Goal: Task Accomplishment & Management: Use online tool/utility

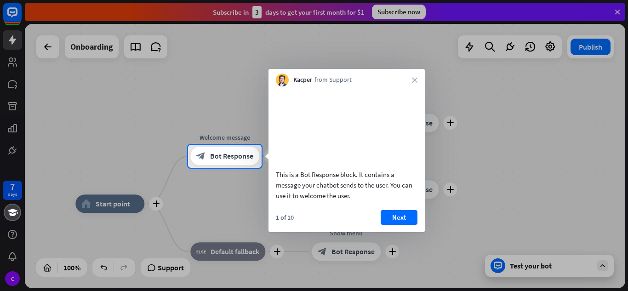
click at [30, 46] on div at bounding box center [314, 72] width 628 height 145
click at [424, 82] on div "Kacper from Support close" at bounding box center [346, 77] width 156 height 17
click at [412, 77] on icon "close" at bounding box center [415, 80] width 6 height 6
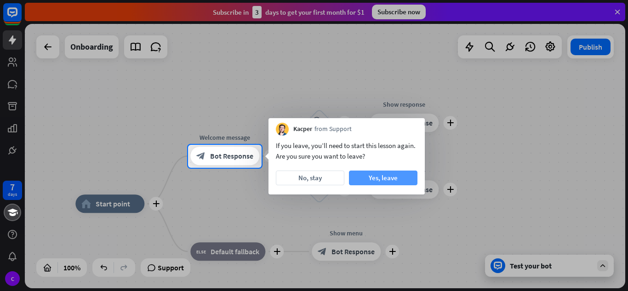
click at [367, 177] on button "Yes, leave" at bounding box center [383, 177] width 68 height 15
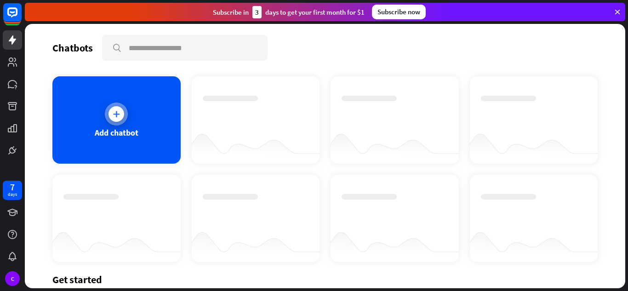
click at [123, 103] on div "Add chatbot" at bounding box center [116, 119] width 128 height 87
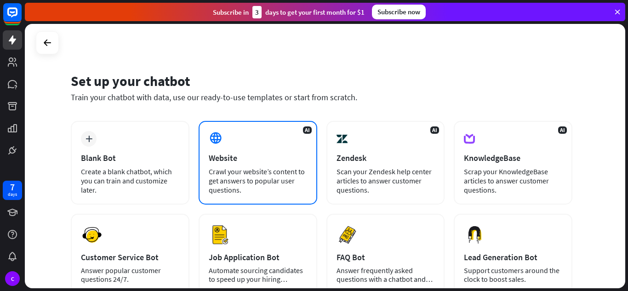
click at [235, 148] on div "AI Website Crawl your website’s content to get answers to popular user question…" at bounding box center [257, 163] width 119 height 84
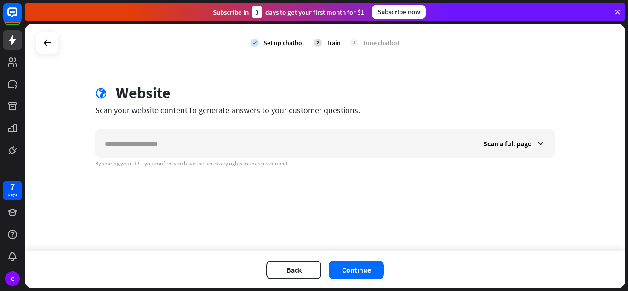
click at [235, 148] on input "text" at bounding box center [285, 144] width 378 height 28
click at [357, 265] on button "Continue" at bounding box center [356, 270] width 55 height 18
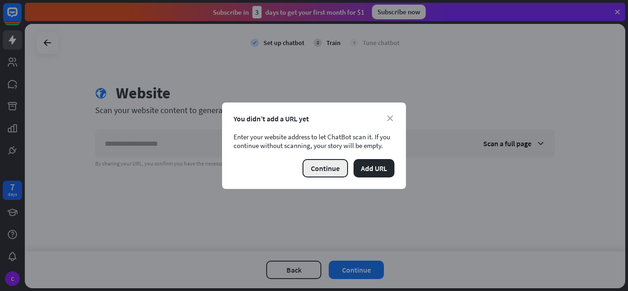
click at [337, 164] on button "Continue" at bounding box center [324, 168] width 45 height 18
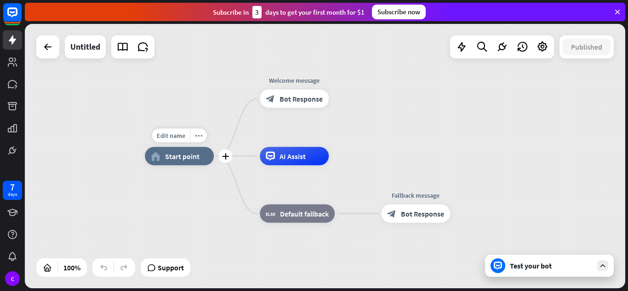
click at [197, 153] on span "Start point" at bounding box center [182, 156] width 34 height 9
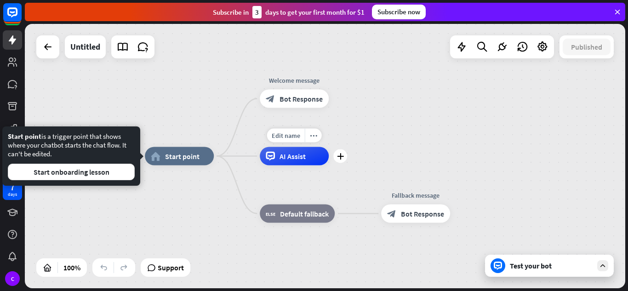
click at [260, 157] on div "Edit name more_horiz plus AI Assist" at bounding box center [294, 156] width 69 height 18
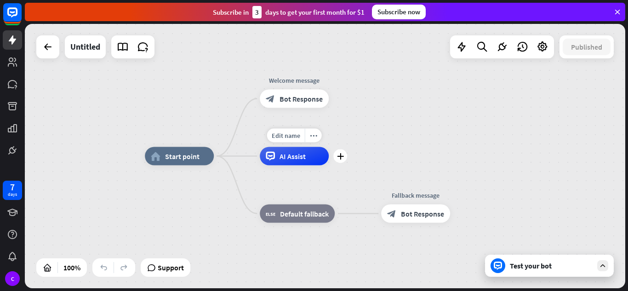
click at [278, 152] on div "AI Assist" at bounding box center [294, 156] width 69 height 18
